Goal: Task Accomplishment & Management: Manage account settings

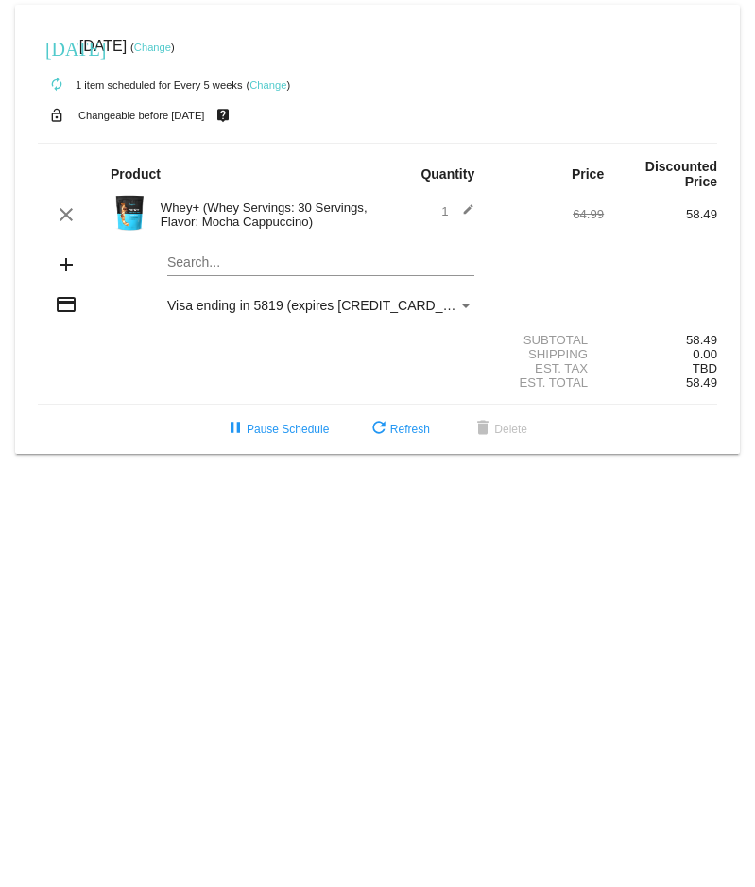
click at [171, 47] on link "Change" at bounding box center [152, 47] width 37 height 11
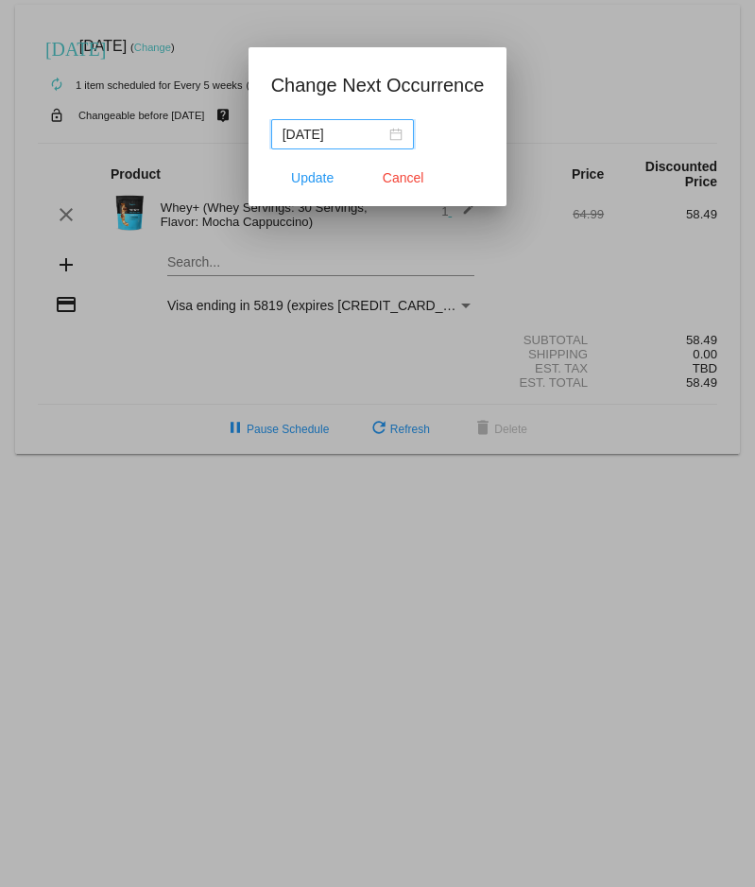
click at [342, 126] on input "[DATE]" at bounding box center [334, 134] width 103 height 21
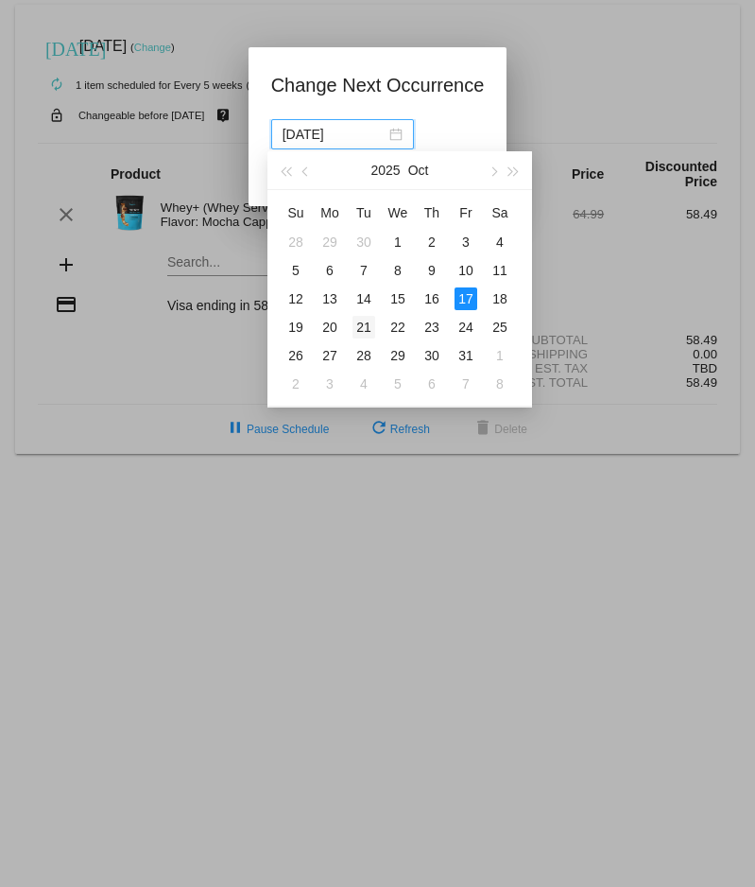
click at [360, 328] on div "21" at bounding box center [364, 327] width 23 height 23
type input "[DATE]"
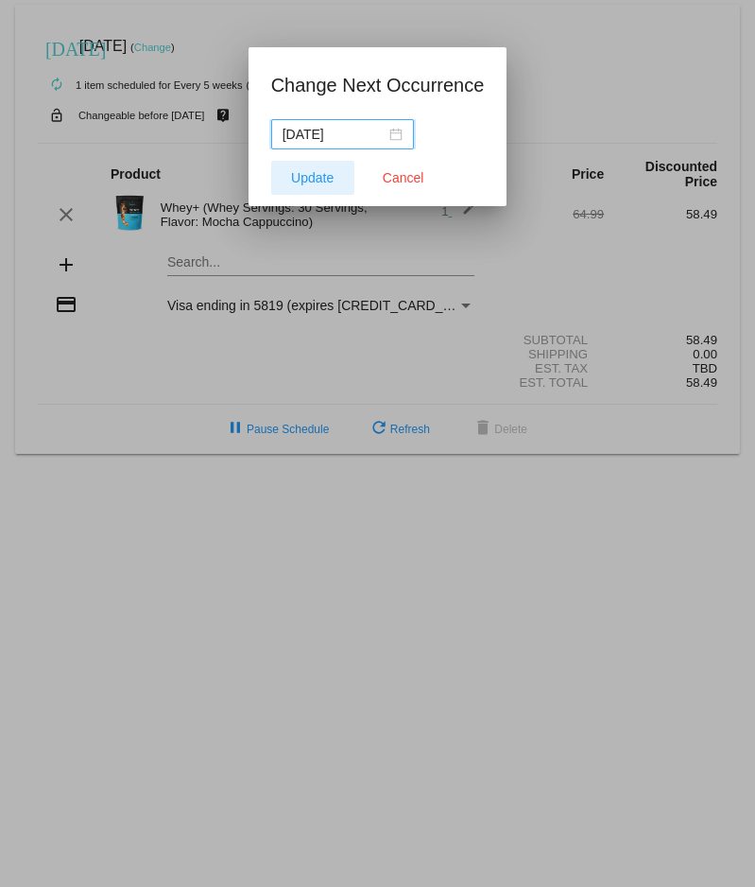
click at [299, 183] on span "Update" at bounding box center [312, 177] width 43 height 15
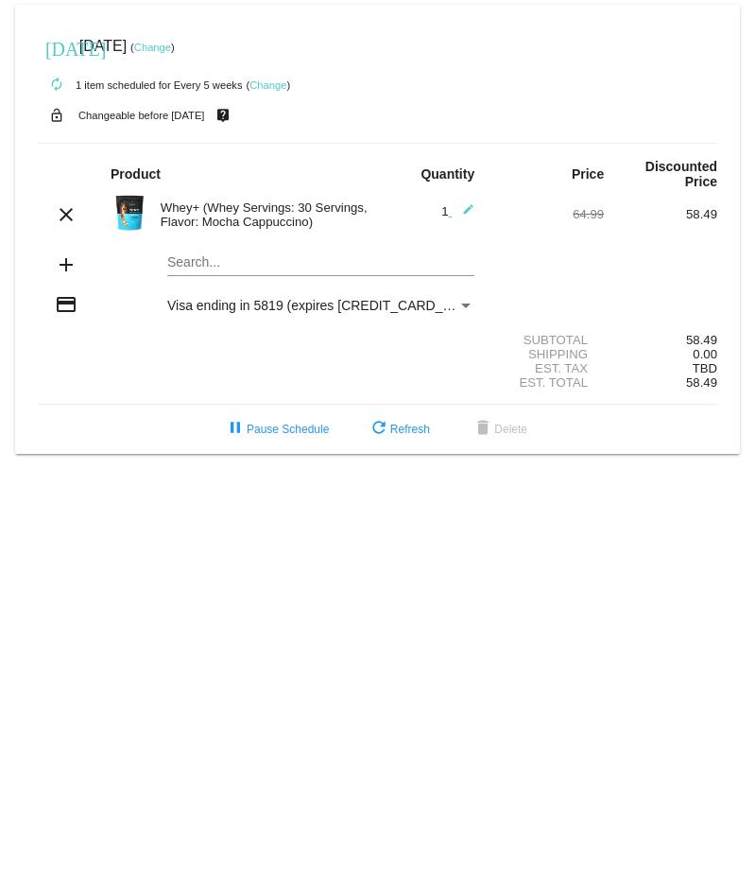
click at [266, 86] on link "Change" at bounding box center [268, 84] width 37 height 11
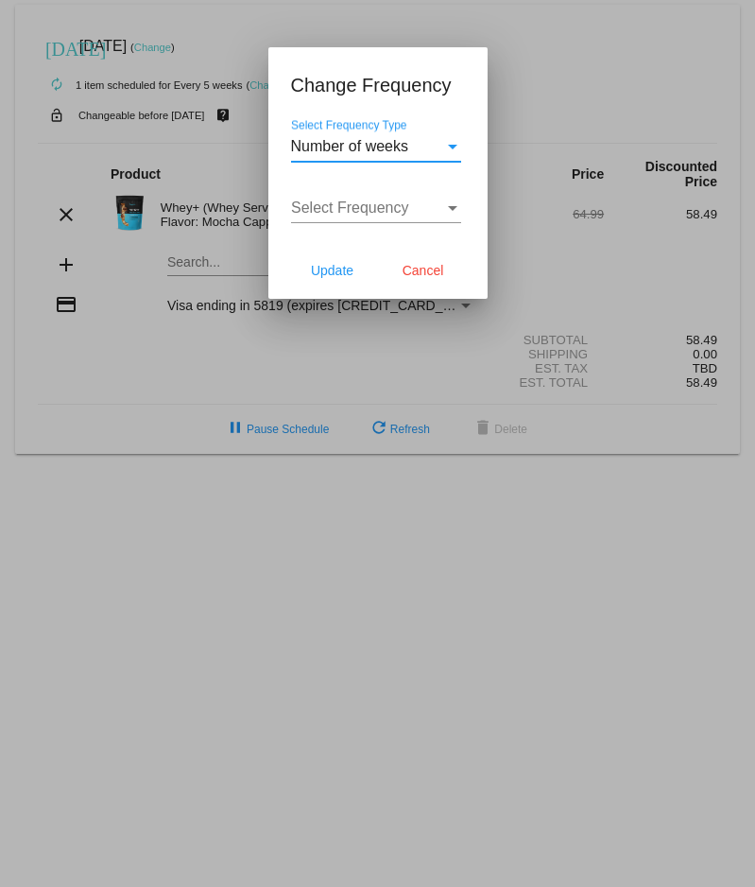
click at [376, 136] on div "Number of weeks Select Frequency Type" at bounding box center [376, 140] width 170 height 43
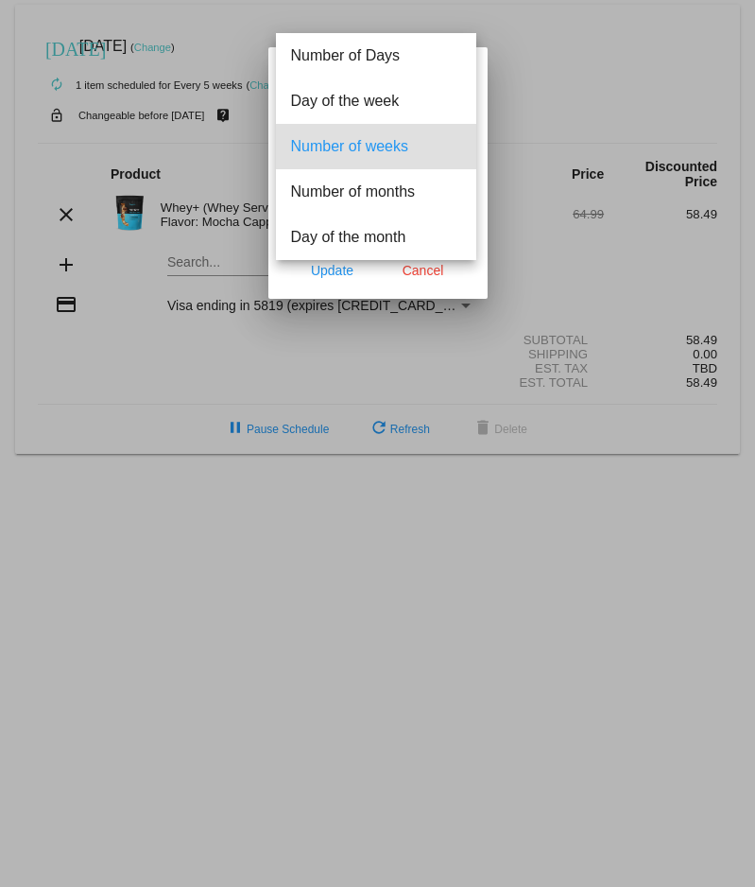
click at [402, 155] on span "Number of weeks" at bounding box center [376, 146] width 170 height 45
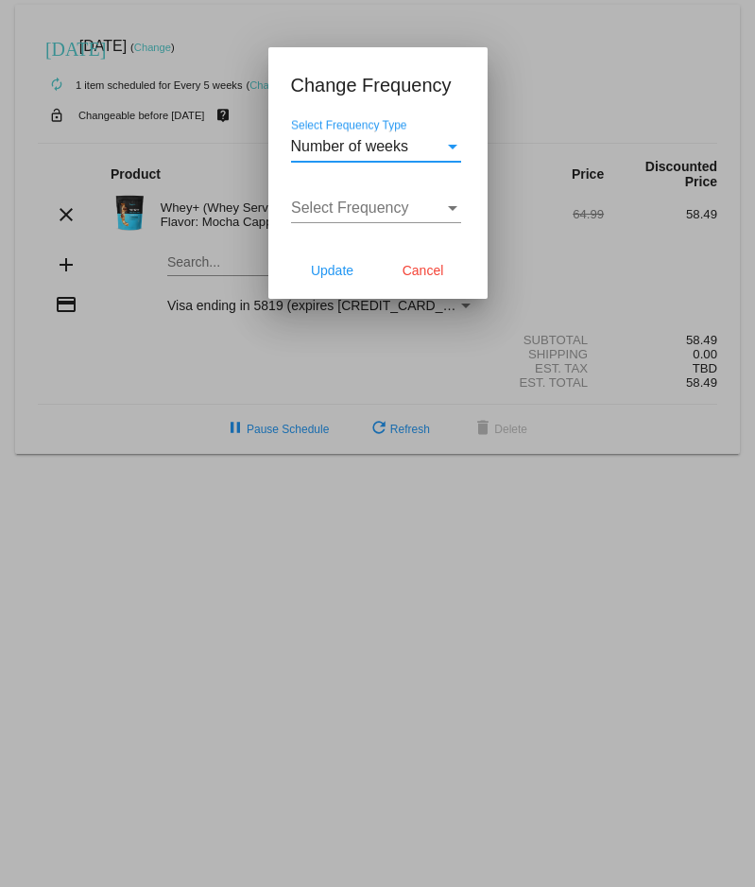
click at [387, 206] on span "Select Frequency" at bounding box center [350, 207] width 118 height 16
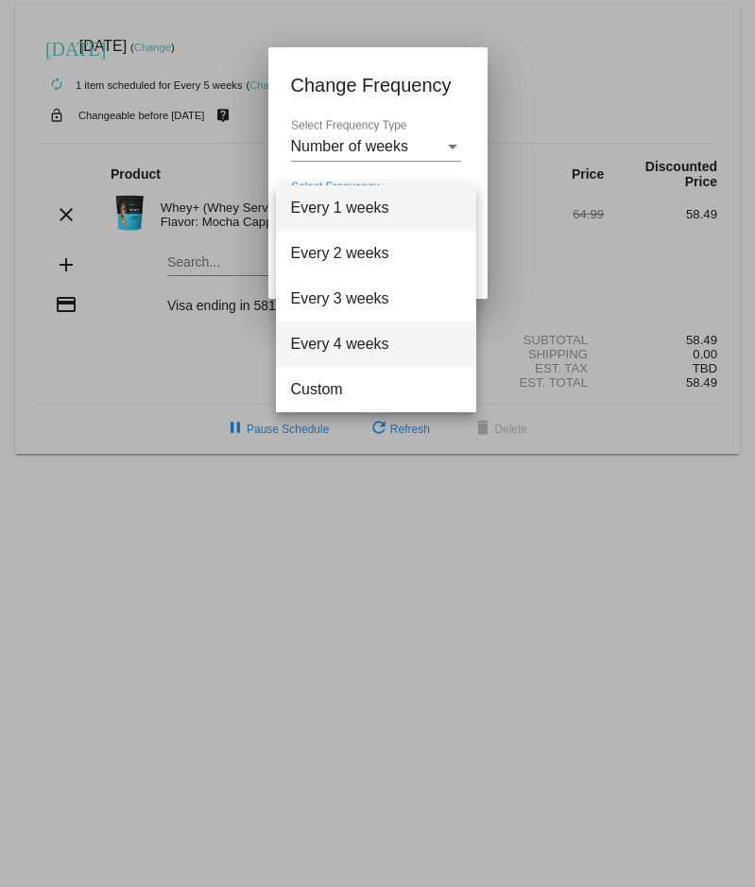
click at [383, 343] on span "Every 4 weeks" at bounding box center [376, 343] width 170 height 45
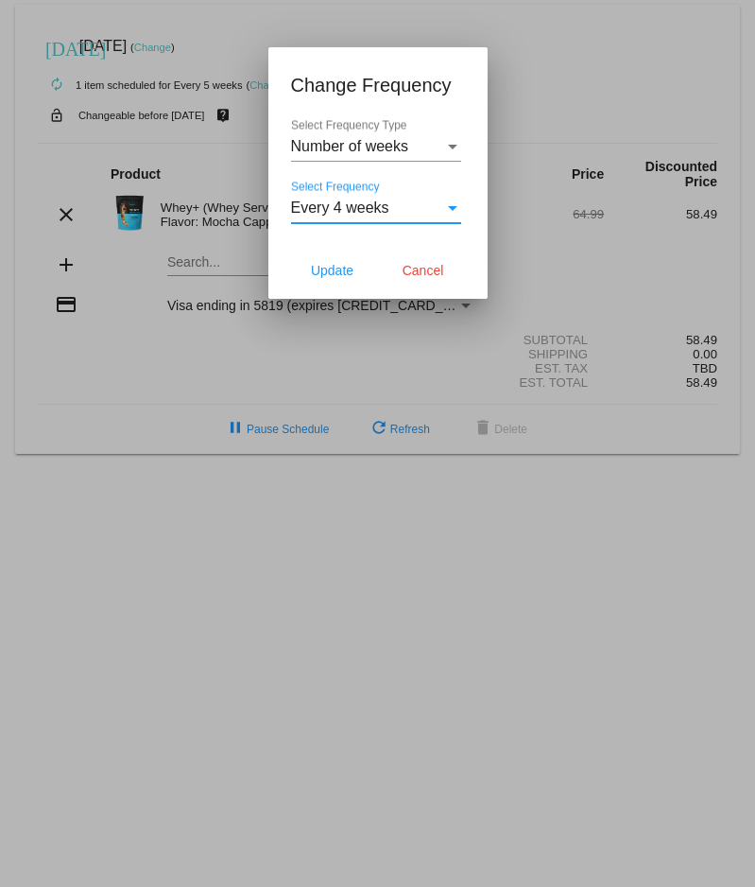
click at [361, 203] on span "Every 4 weeks" at bounding box center [340, 207] width 98 height 16
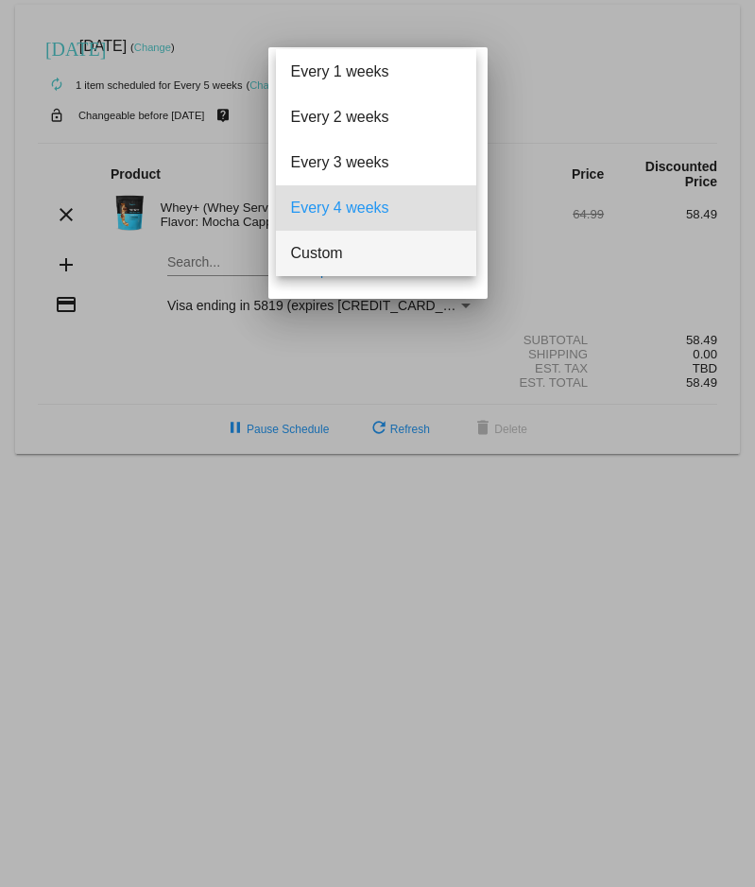
click at [357, 244] on span "Custom" at bounding box center [376, 253] width 170 height 45
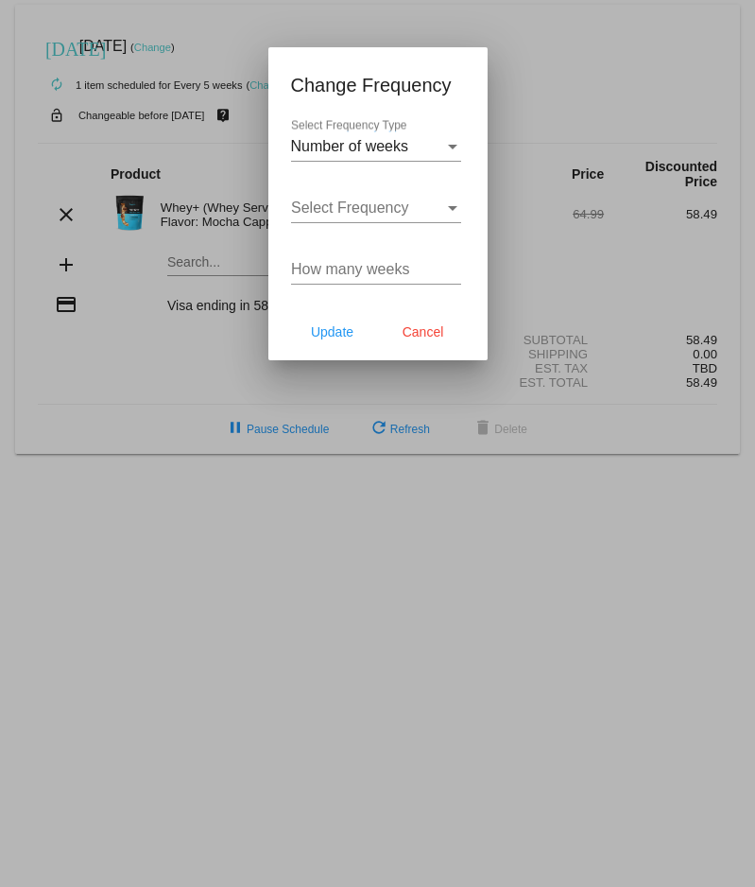
click at [407, 252] on div "How many weeks" at bounding box center [376, 263] width 170 height 43
click at [390, 266] on input "How many weeks" at bounding box center [376, 269] width 170 height 17
click at [380, 207] on span "Select Frequency" at bounding box center [350, 207] width 118 height 16
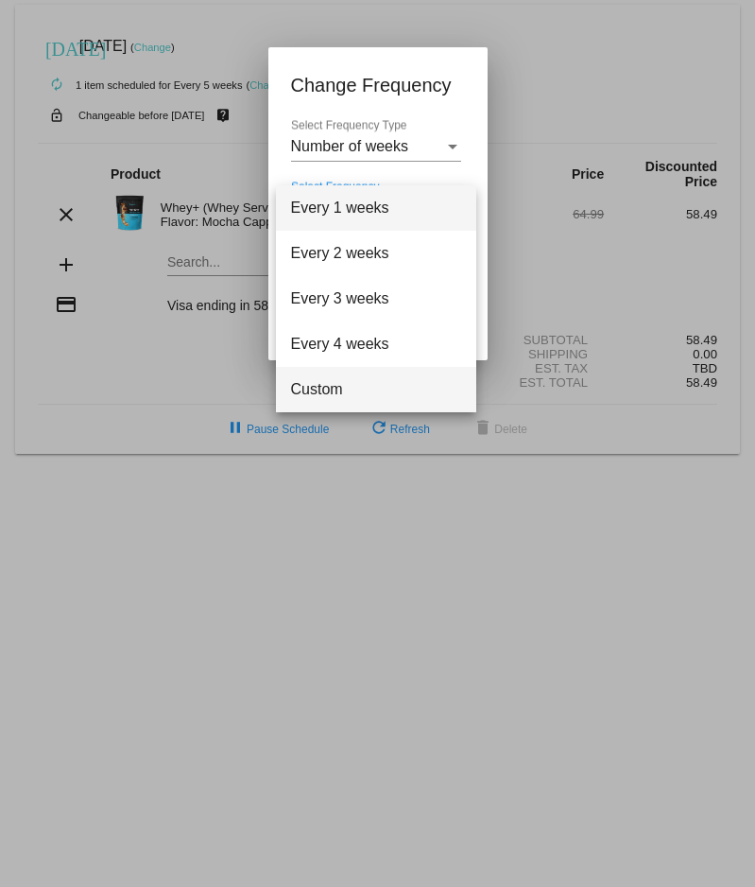
click at [358, 389] on span "Custom" at bounding box center [376, 389] width 170 height 45
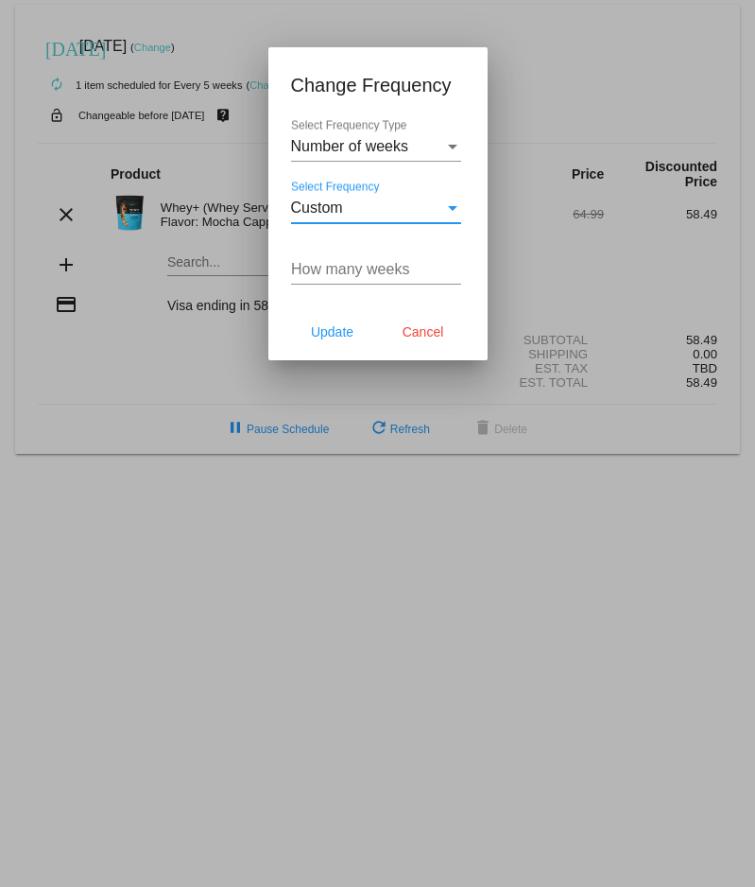
click at [315, 278] on div "How many weeks" at bounding box center [376, 263] width 170 height 43
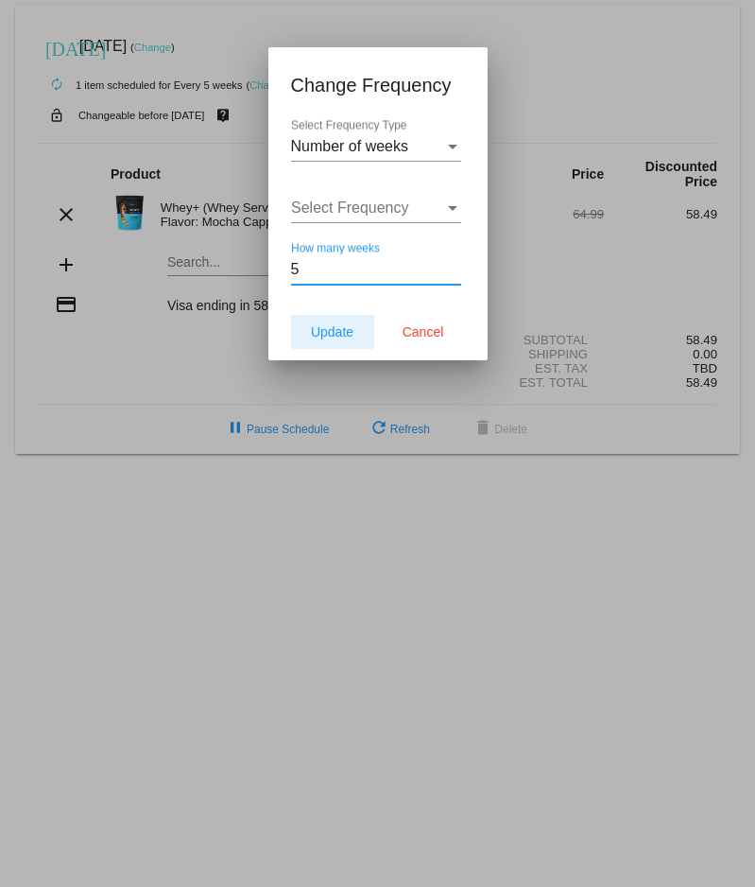
type input "5"
click at [357, 339] on button "Update" at bounding box center [332, 332] width 83 height 34
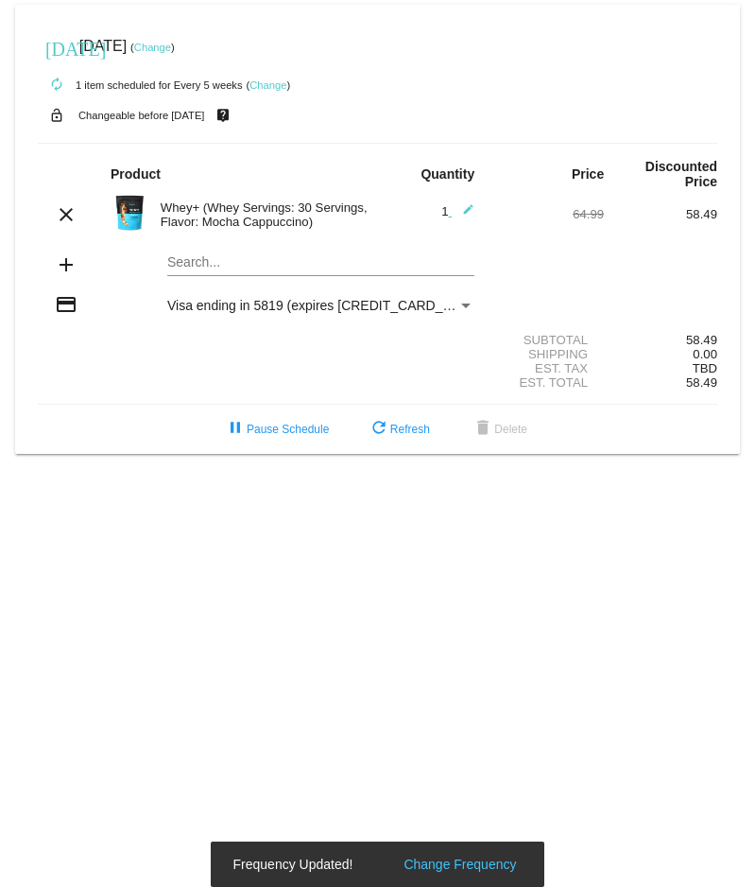
click at [389, 60] on div "[DATE] [DATE] ( Change )" at bounding box center [378, 46] width 680 height 38
